Goal: Task Accomplishment & Management: Manage account settings

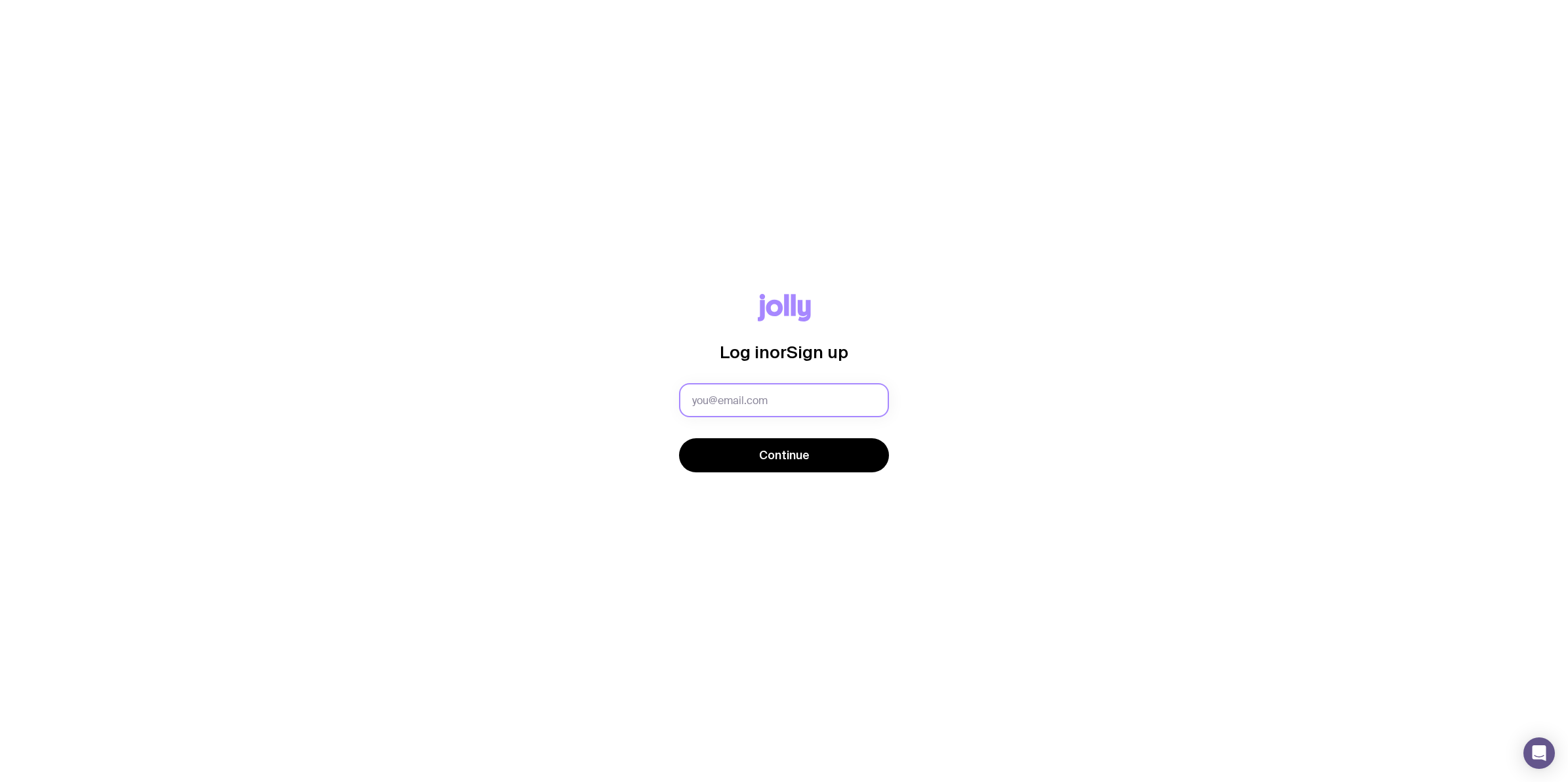
click at [716, 398] on input "text" at bounding box center [784, 400] width 210 height 34
type input "[PERSON_NAME][EMAIL_ADDRESS][PERSON_NAME][DOMAIN_NAME]"
click at [749, 459] on button "Continue" at bounding box center [784, 455] width 210 height 34
click at [730, 394] on input "text" at bounding box center [784, 400] width 210 height 34
type input "katherine.chong@sekuro.io"
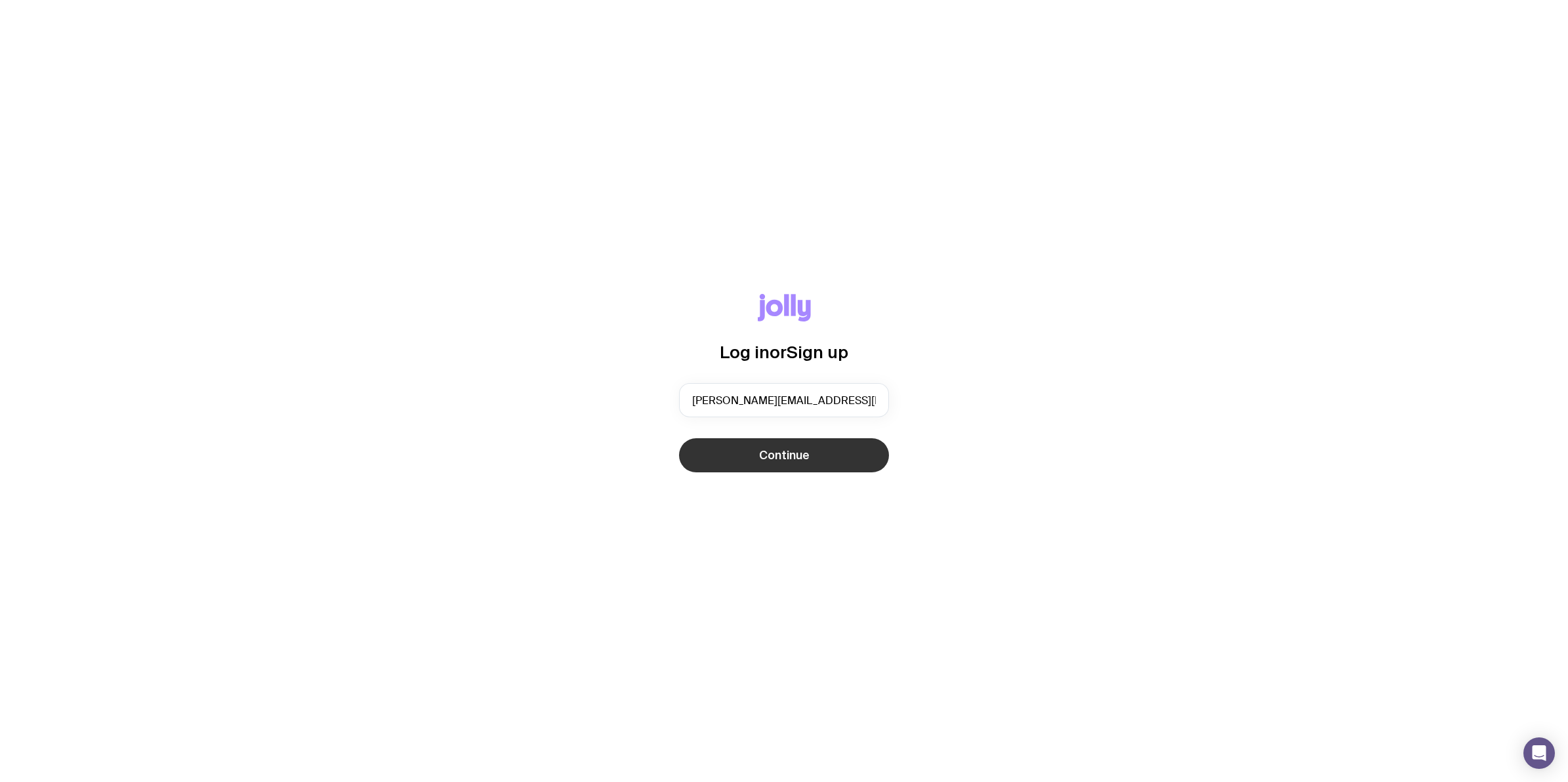
click at [762, 459] on span "Continue" at bounding box center [785, 455] width 51 height 16
